Goal: Find specific page/section: Find specific page/section

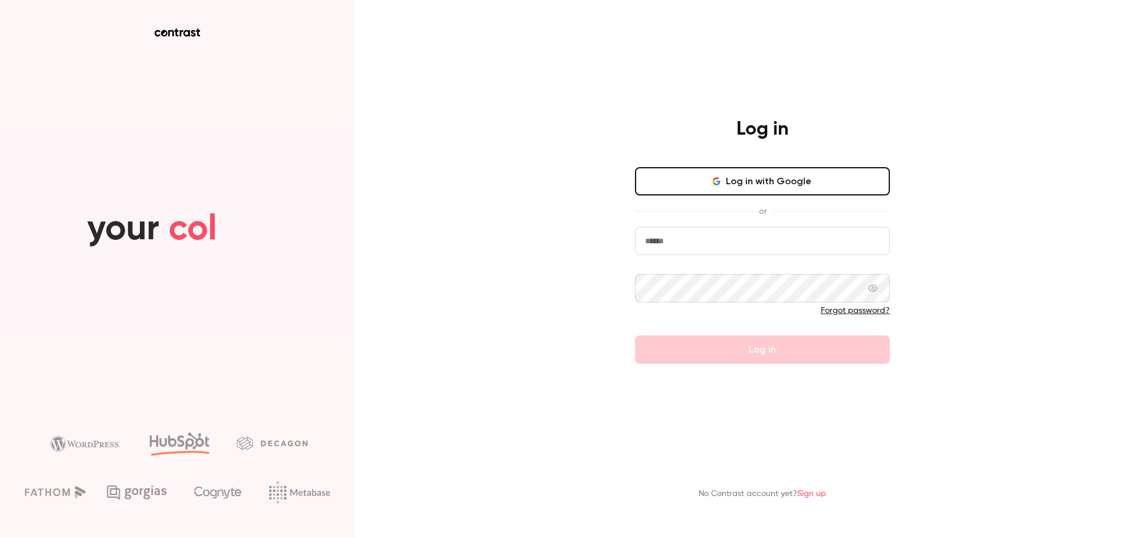
type input "**********"
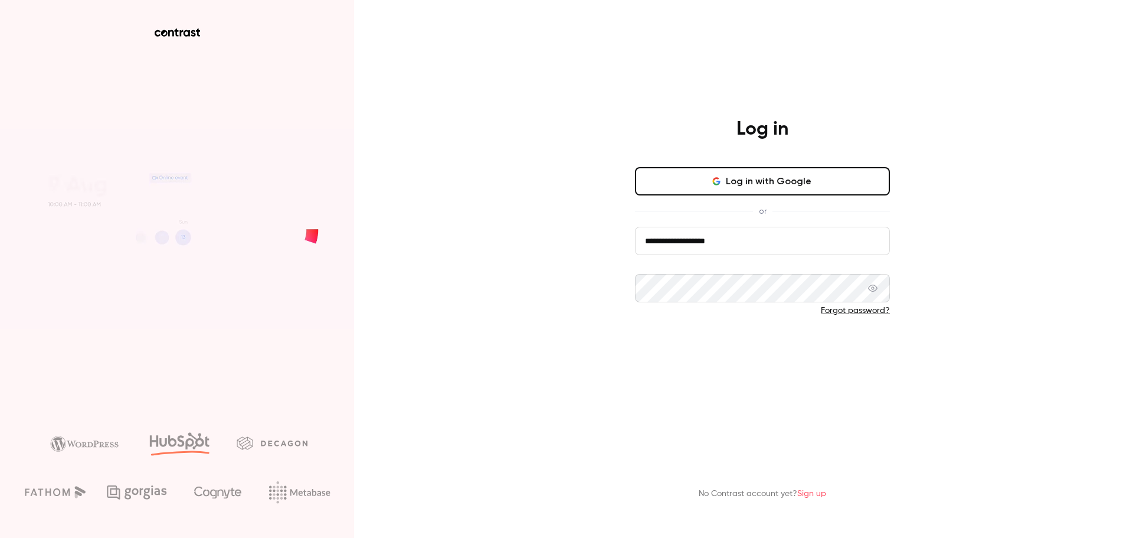
click at [660, 349] on button "Log in" at bounding box center [762, 349] width 255 height 28
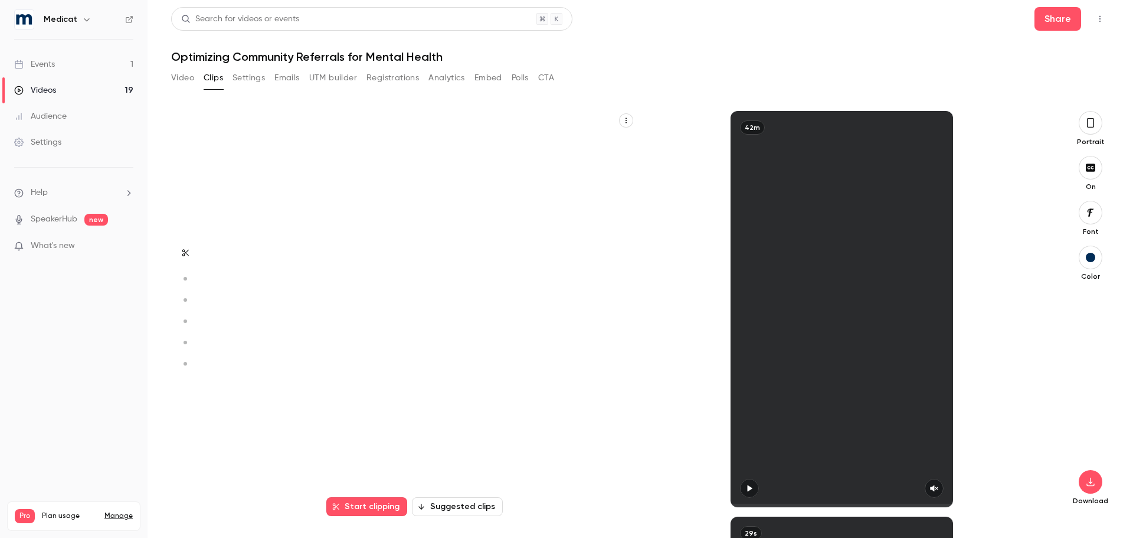
click at [70, 68] on link "Events 1" at bounding box center [74, 64] width 148 height 26
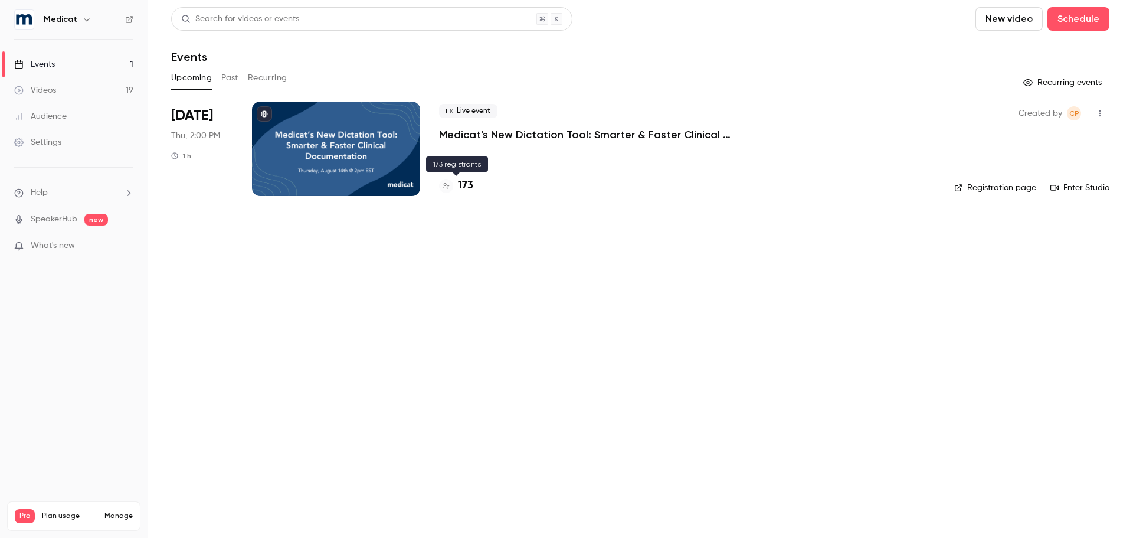
click at [467, 183] on h4 "173" at bounding box center [465, 186] width 15 height 16
